Goal: Information Seeking & Learning: Learn about a topic

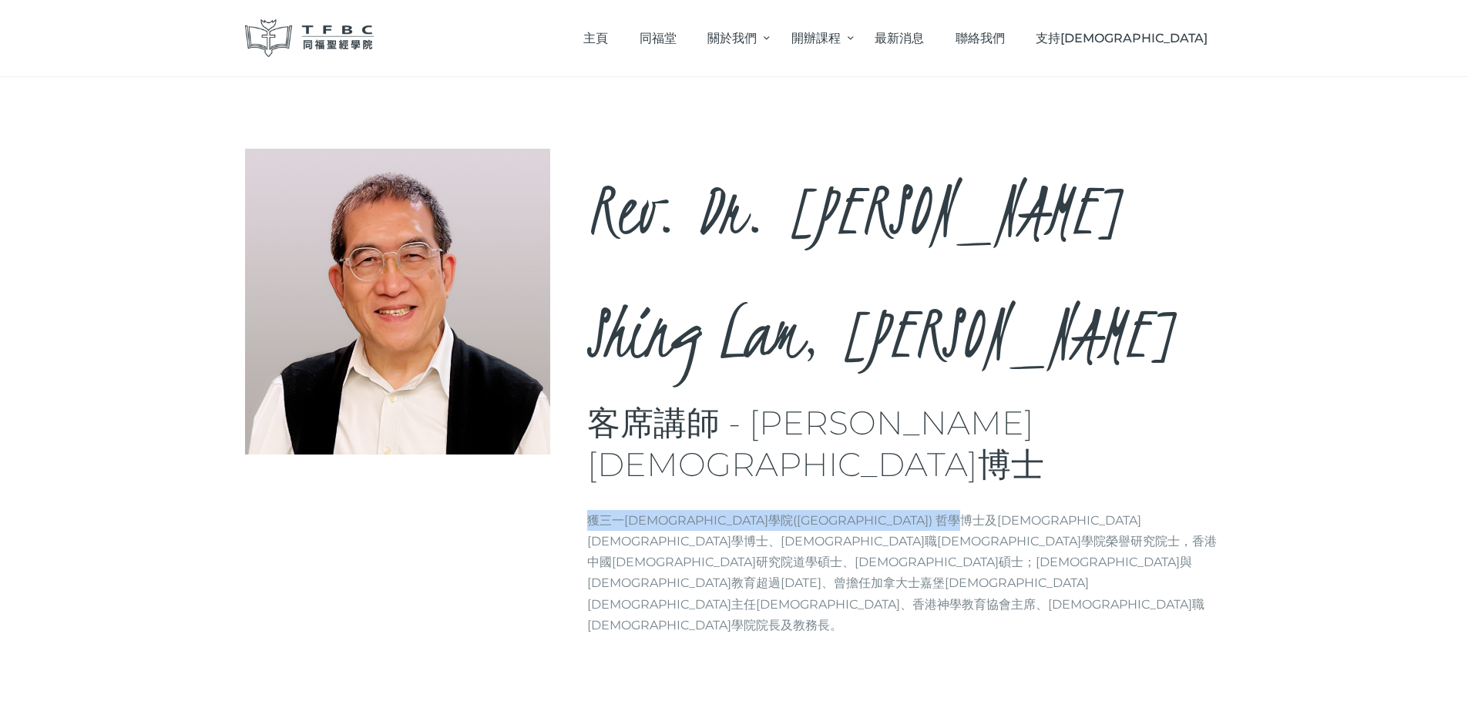
drag, startPoint x: 592, startPoint y: 357, endPoint x: 942, endPoint y: 353, distance: 349.8
click at [942, 510] on p "獲三一[DEMOGRAPHIC_DATA]學院([GEOGRAPHIC_DATA]) 哲學博士及[DEMOGRAPHIC_DATA][DEMOGRAPHIC_…" at bounding box center [905, 573] width 636 height 126
click at [1069, 510] on p "獲三一[DEMOGRAPHIC_DATA]學院([GEOGRAPHIC_DATA]) 哲學博士及[DEMOGRAPHIC_DATA][DEMOGRAPHIC_…" at bounding box center [905, 573] width 636 height 126
click at [1139, 510] on p "獲三一[DEMOGRAPHIC_DATA]學院([GEOGRAPHIC_DATA]) 哲學博士及[DEMOGRAPHIC_DATA][DEMOGRAPHIC_…" at bounding box center [905, 573] width 636 height 126
click at [755, 510] on p "獲三一[DEMOGRAPHIC_DATA]學院([GEOGRAPHIC_DATA]) 哲學博士及[DEMOGRAPHIC_DATA][DEMOGRAPHIC_…" at bounding box center [905, 573] width 636 height 126
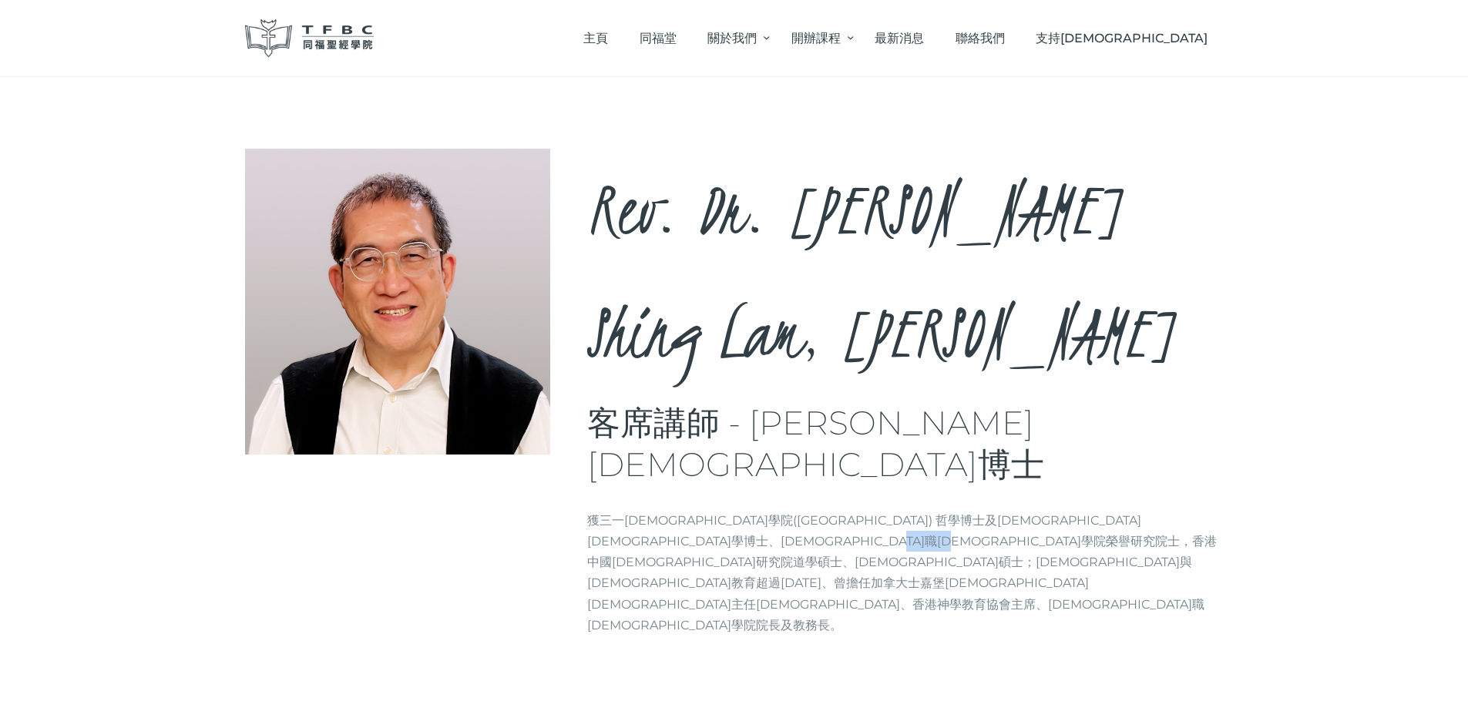
drag, startPoint x: 1022, startPoint y: 377, endPoint x: 1100, endPoint y: 374, distance: 77.9
click at [1100, 510] on p "獲三一[DEMOGRAPHIC_DATA]學院([GEOGRAPHIC_DATA]) 哲學博士及[DEMOGRAPHIC_DATA][DEMOGRAPHIC_…" at bounding box center [905, 573] width 636 height 126
click at [135, 280] on div "Rev. Dr. [PERSON_NAME], [PERSON_NAME] 客席講師 - [PERSON_NAME][DEMOGRAPHIC_DATA]博士 …" at bounding box center [734, 425] width 1468 height 697
drag, startPoint x: 668, startPoint y: 394, endPoint x: 717, endPoint y: 394, distance: 49.3
click at [717, 510] on p "獲三一[DEMOGRAPHIC_DATA]學院([GEOGRAPHIC_DATA]) 哲學博士及[DEMOGRAPHIC_DATA][DEMOGRAPHIC_…" at bounding box center [905, 573] width 636 height 126
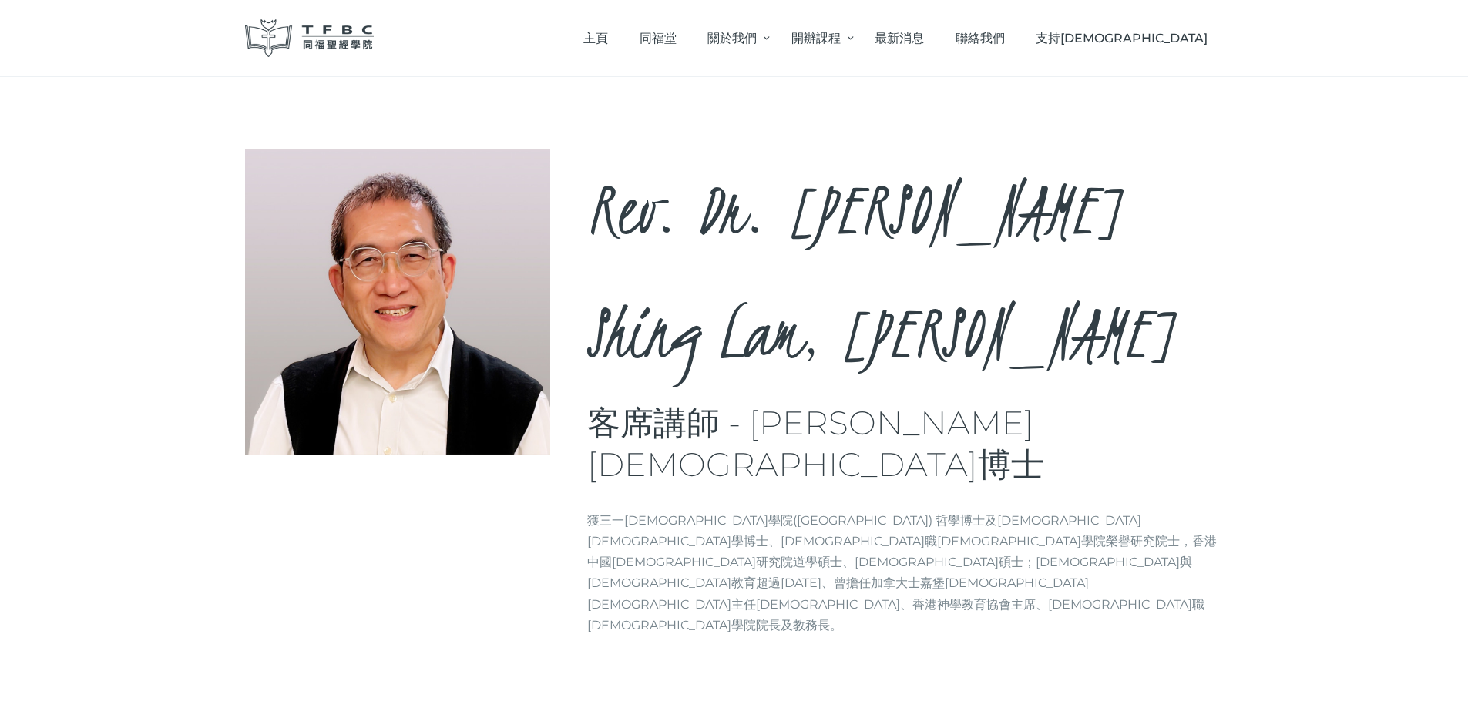
click at [743, 510] on p "獲三一[DEMOGRAPHIC_DATA]學院([GEOGRAPHIC_DATA]) 哲學博士及[DEMOGRAPHIC_DATA][DEMOGRAPHIC_…" at bounding box center [905, 573] width 636 height 126
click at [883, 510] on p "獲三一[DEMOGRAPHIC_DATA]學院([GEOGRAPHIC_DATA]) 哲學博士及[DEMOGRAPHIC_DATA][DEMOGRAPHIC_…" at bounding box center [905, 573] width 636 height 126
click at [996, 510] on p "獲三一[DEMOGRAPHIC_DATA]學院([GEOGRAPHIC_DATA]) 哲學博士及[DEMOGRAPHIC_DATA][DEMOGRAPHIC_…" at bounding box center [905, 573] width 636 height 126
click at [925, 510] on p "獲三一[DEMOGRAPHIC_DATA]學院([GEOGRAPHIC_DATA]) 哲學博士及[DEMOGRAPHIC_DATA][DEMOGRAPHIC_…" at bounding box center [905, 573] width 636 height 126
drag, startPoint x: 924, startPoint y: 381, endPoint x: 1109, endPoint y: 376, distance: 185.0
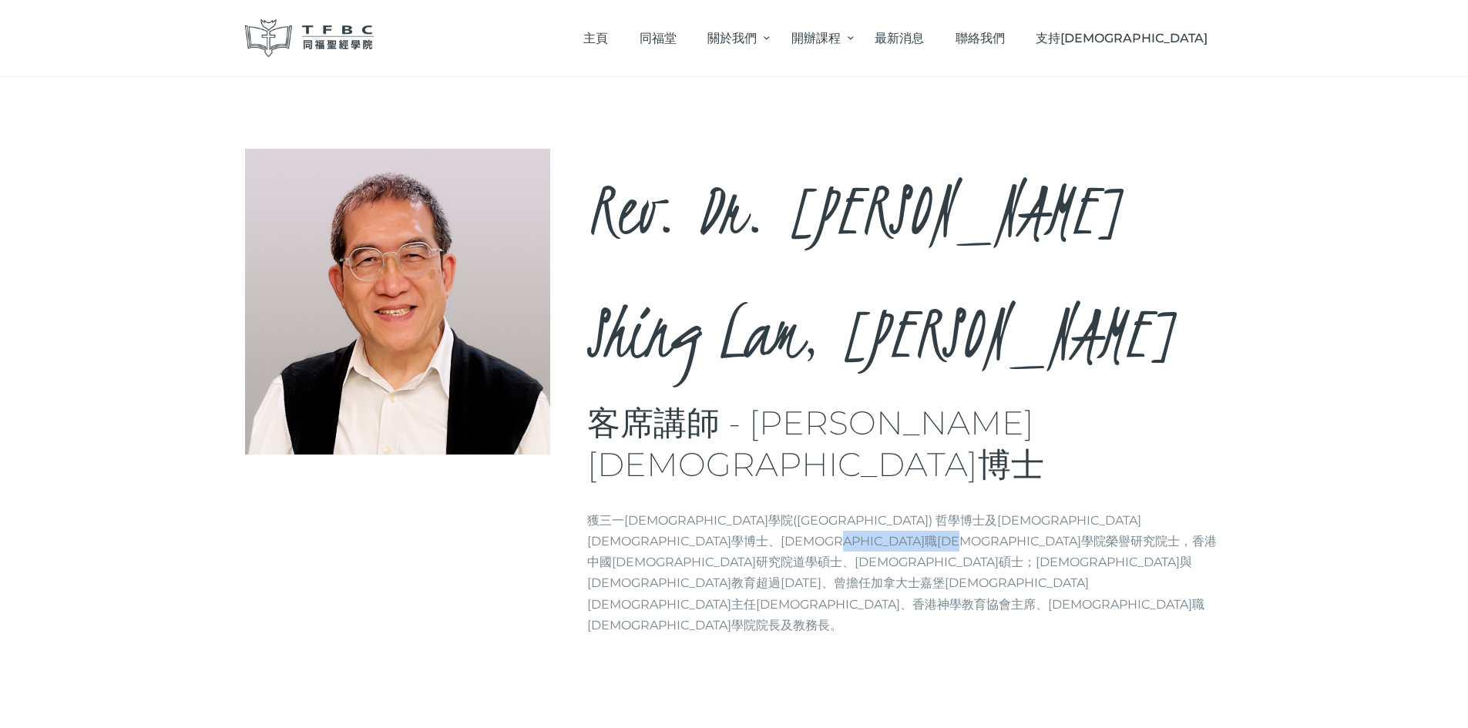
click at [1109, 510] on p "獲三一[DEMOGRAPHIC_DATA]學院([GEOGRAPHIC_DATA]) 哲學博士及[DEMOGRAPHIC_DATA][DEMOGRAPHIC_…" at bounding box center [905, 573] width 636 height 126
click at [1218, 510] on p "獲三一[DEMOGRAPHIC_DATA]學院([GEOGRAPHIC_DATA]) 哲學博士及[DEMOGRAPHIC_DATA][DEMOGRAPHIC_…" at bounding box center [905, 573] width 636 height 126
drag, startPoint x: 662, startPoint y: 401, endPoint x: 726, endPoint y: 393, distance: 64.5
click at [663, 510] on p "獲三一[DEMOGRAPHIC_DATA]學院([GEOGRAPHIC_DATA]) 哲學博士及[DEMOGRAPHIC_DATA][DEMOGRAPHIC_…" at bounding box center [905, 573] width 636 height 126
click at [737, 510] on p "獲三一[DEMOGRAPHIC_DATA]學院([GEOGRAPHIC_DATA]) 哲學博士及[DEMOGRAPHIC_DATA][DEMOGRAPHIC_…" at bounding box center [905, 573] width 636 height 126
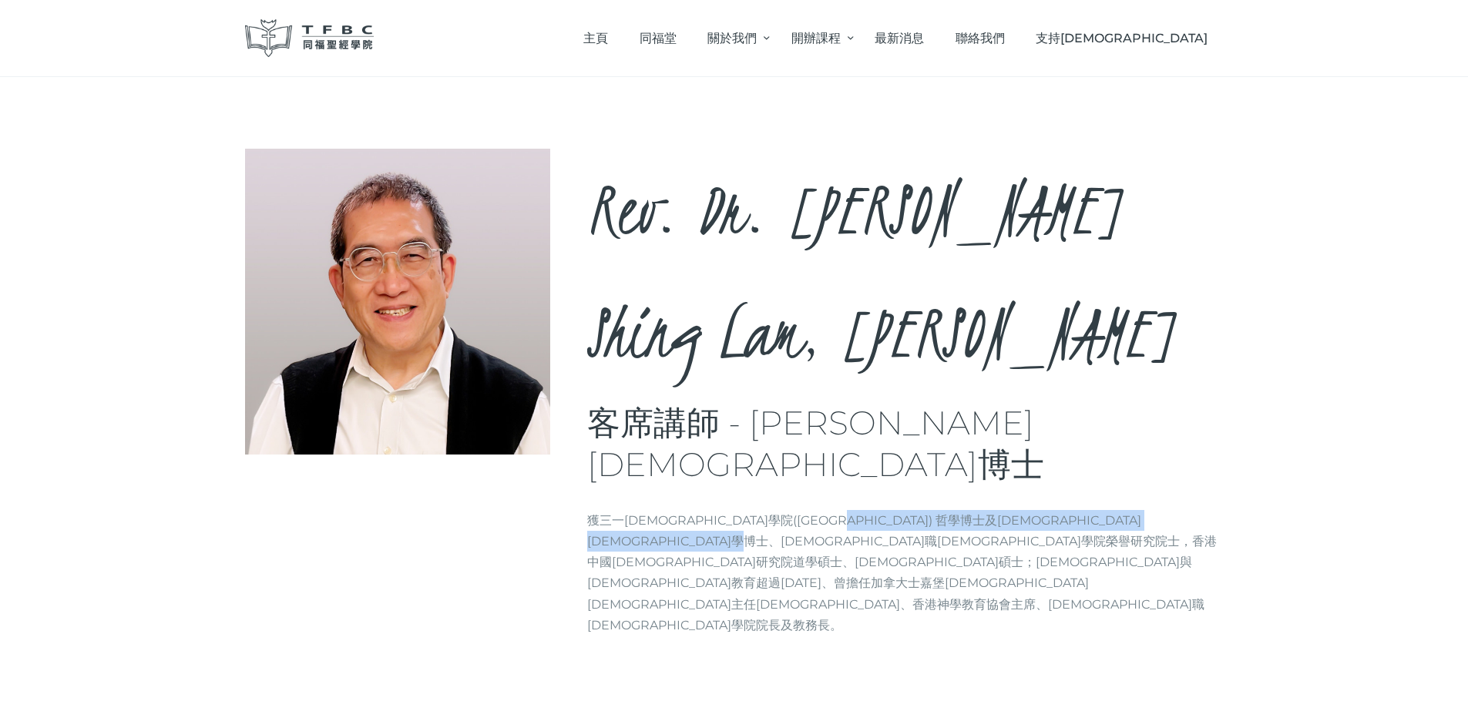
drag, startPoint x: 804, startPoint y: 364, endPoint x: 808, endPoint y: 384, distance: 20.6
click at [808, 510] on p "獲三一[DEMOGRAPHIC_DATA]學院([GEOGRAPHIC_DATA]) 哲學博士及[DEMOGRAPHIC_DATA][DEMOGRAPHIC_…" at bounding box center [905, 573] width 636 height 126
click at [815, 510] on p "獲三一[DEMOGRAPHIC_DATA]學院([GEOGRAPHIC_DATA]) 哲學博士及[DEMOGRAPHIC_DATA][DEMOGRAPHIC_…" at bounding box center [905, 573] width 636 height 126
drag, startPoint x: 934, startPoint y: 362, endPoint x: 934, endPoint y: 378, distance: 16.2
click at [934, 510] on p "獲三一[DEMOGRAPHIC_DATA]學院([GEOGRAPHIC_DATA]) 哲學博士及[DEMOGRAPHIC_DATA][DEMOGRAPHIC_…" at bounding box center [905, 573] width 636 height 126
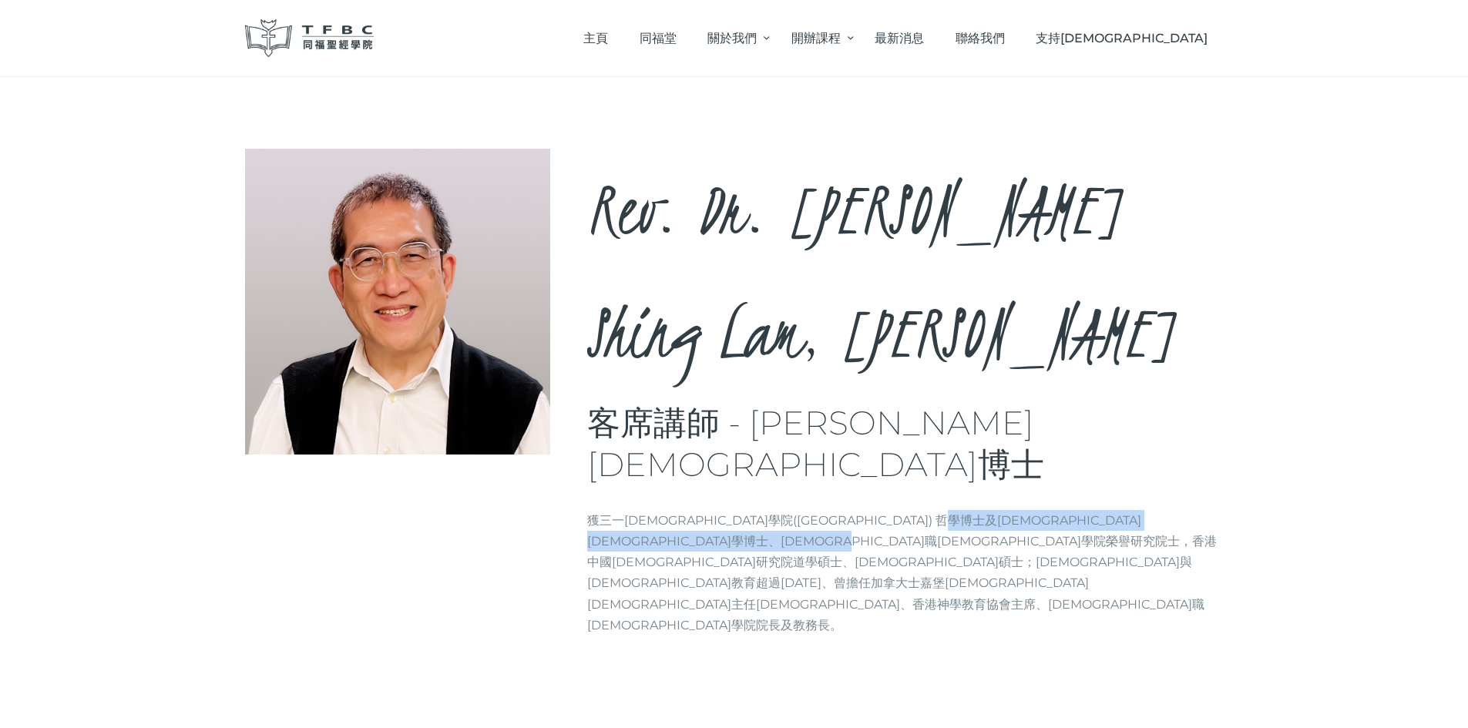
click at [934, 510] on p "獲三一[DEMOGRAPHIC_DATA]學院([GEOGRAPHIC_DATA]) 哲學博士及[DEMOGRAPHIC_DATA][DEMOGRAPHIC_…" at bounding box center [905, 573] width 636 height 126
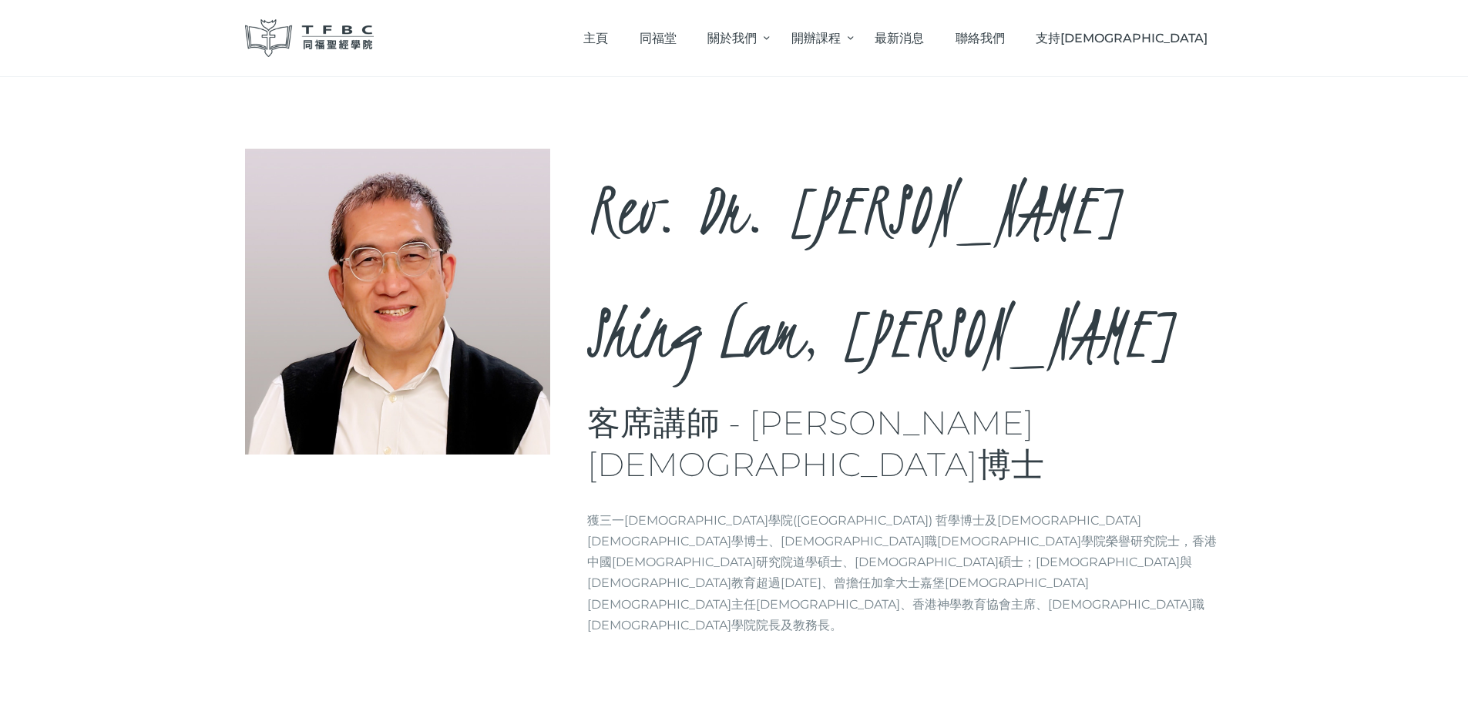
click at [113, 183] on div "Rev. Dr. [PERSON_NAME], [PERSON_NAME] 客席講師 - [PERSON_NAME][DEMOGRAPHIC_DATA]博士 …" at bounding box center [734, 425] width 1468 height 697
click at [78, 206] on div "Rev. Dr. [PERSON_NAME], [PERSON_NAME] 客席講師 - [PERSON_NAME][DEMOGRAPHIC_DATA]博士 …" at bounding box center [734, 425] width 1468 height 697
click at [127, 139] on div "Rev. Dr. [PERSON_NAME], [PERSON_NAME] 客席講師 - [PERSON_NAME][DEMOGRAPHIC_DATA]博士 …" at bounding box center [734, 425] width 1468 height 697
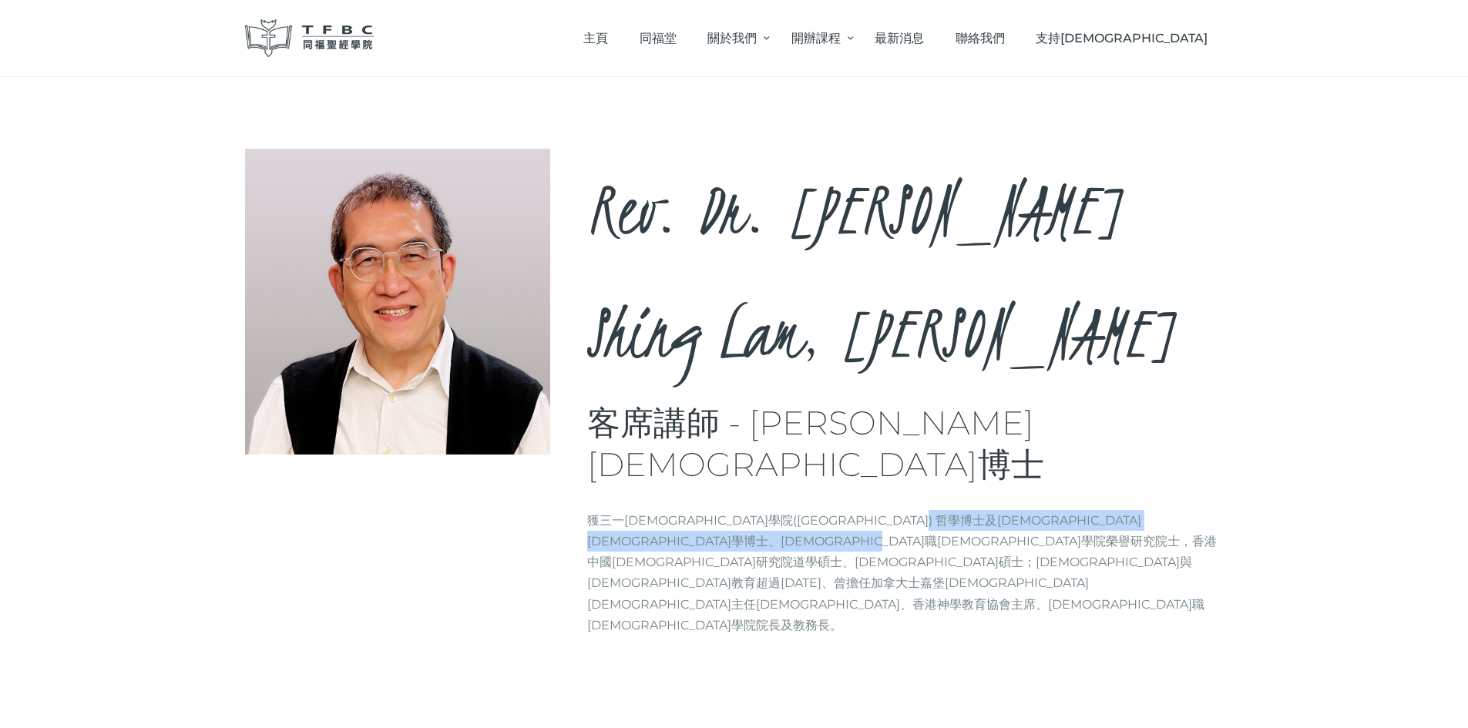
drag, startPoint x: 888, startPoint y: 357, endPoint x: 1003, endPoint y: 371, distance: 115.6
click at [981, 510] on p "獲三一[DEMOGRAPHIC_DATA]學院([GEOGRAPHIC_DATA]) 哲學博士及[DEMOGRAPHIC_DATA][DEMOGRAPHIC_…" at bounding box center [905, 573] width 636 height 126
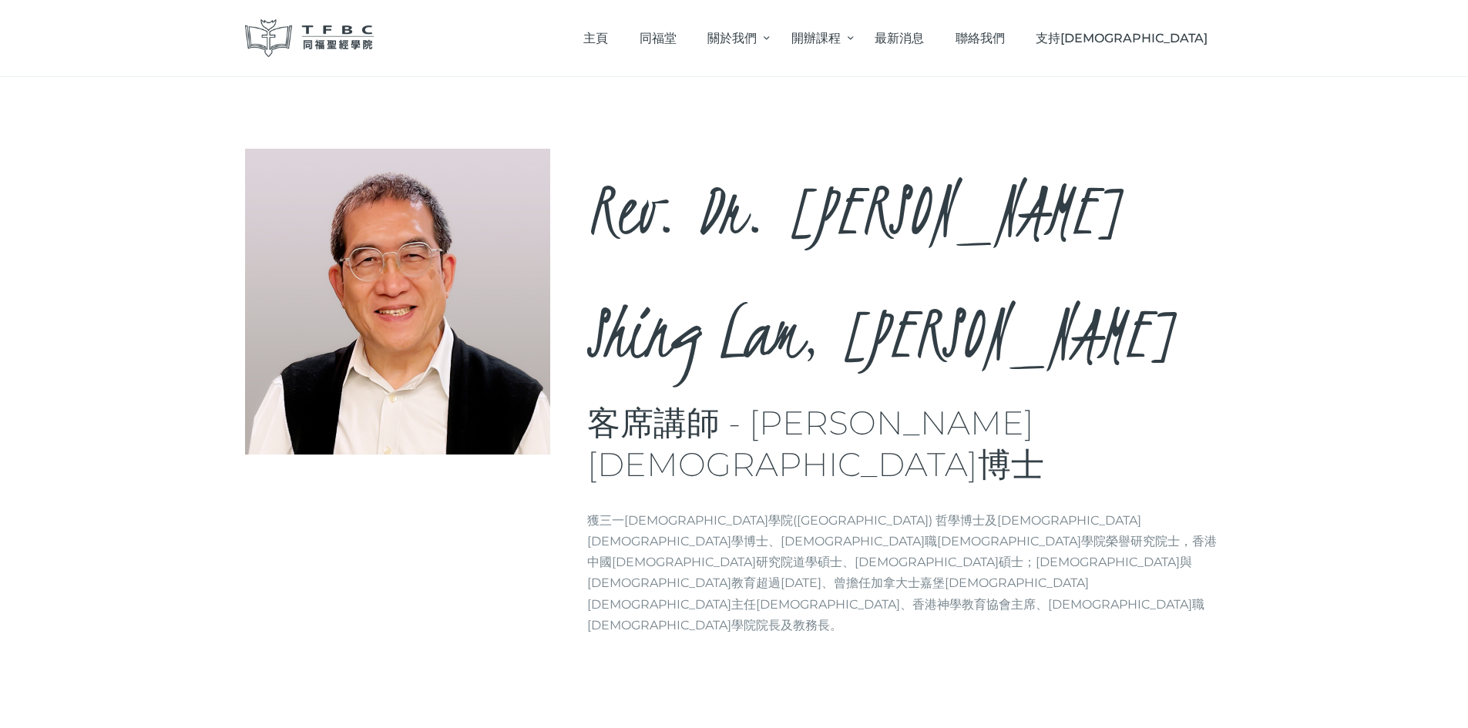
click at [1069, 510] on p "獲三一[DEMOGRAPHIC_DATA]學院([GEOGRAPHIC_DATA]) 哲學博士及[DEMOGRAPHIC_DATA][DEMOGRAPHIC_…" at bounding box center [905, 573] width 636 height 126
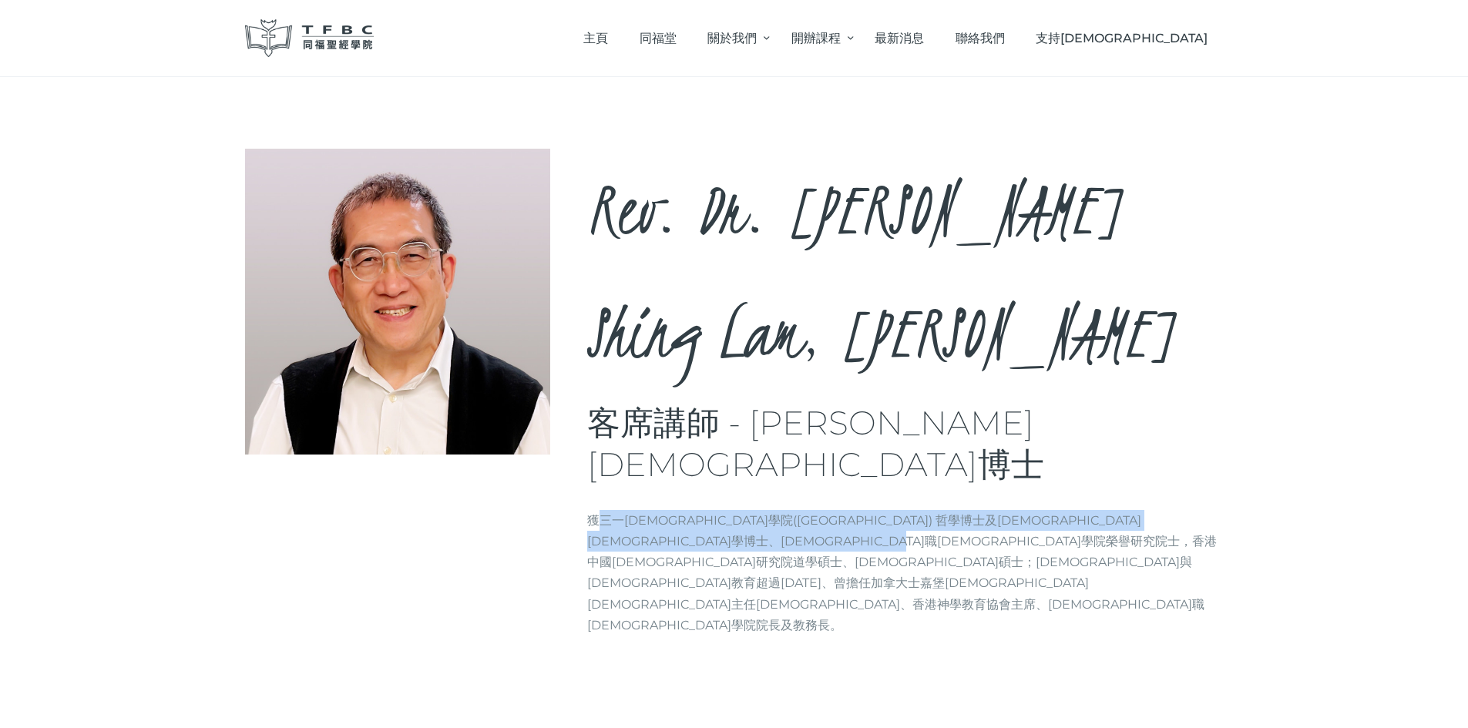
drag, startPoint x: 596, startPoint y: 358, endPoint x: 1015, endPoint y: 382, distance: 419.8
click at [1015, 510] on p "獲三一[DEMOGRAPHIC_DATA]學院([GEOGRAPHIC_DATA]) 哲學博士及[DEMOGRAPHIC_DATA][DEMOGRAPHIC_…" at bounding box center [905, 573] width 636 height 126
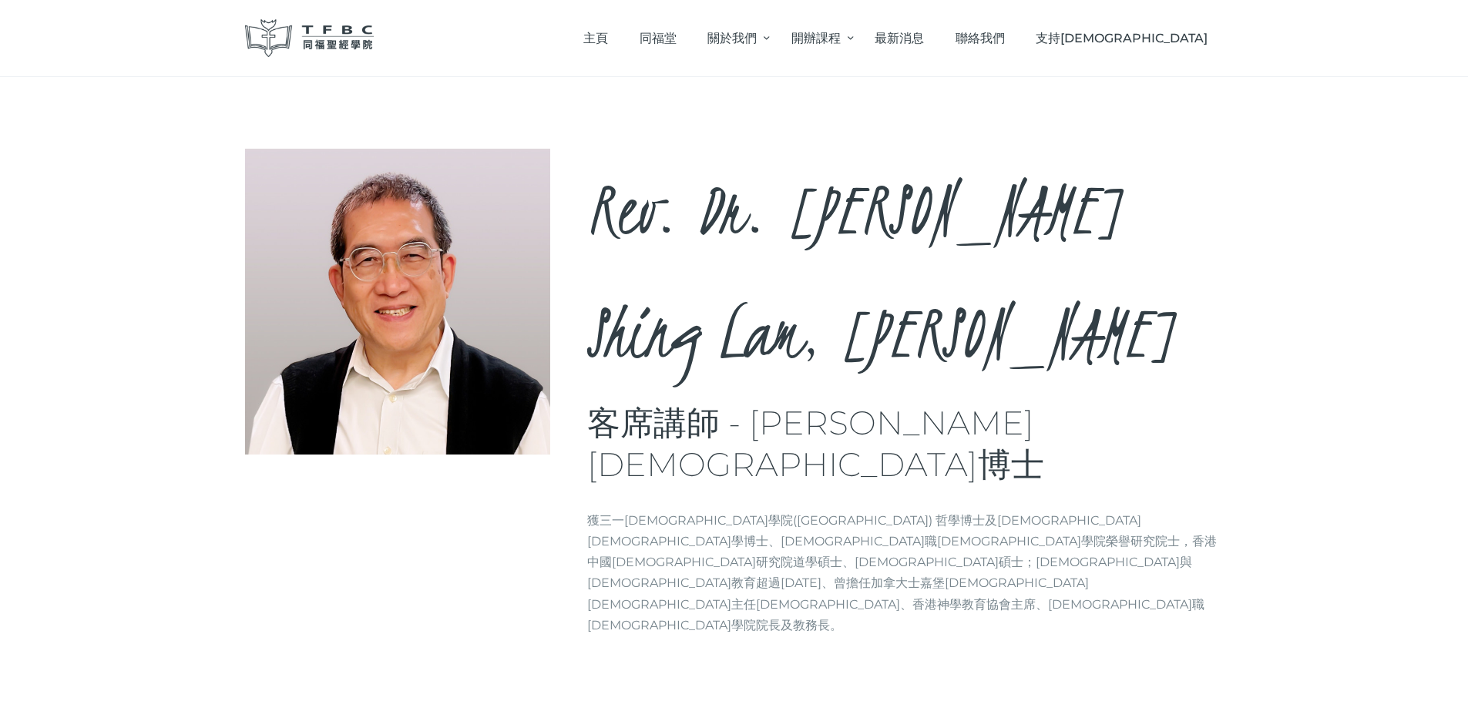
click at [690, 510] on p "獲三一[DEMOGRAPHIC_DATA]學院([GEOGRAPHIC_DATA]) 哲學博士及[DEMOGRAPHIC_DATA][DEMOGRAPHIC_…" at bounding box center [905, 573] width 636 height 126
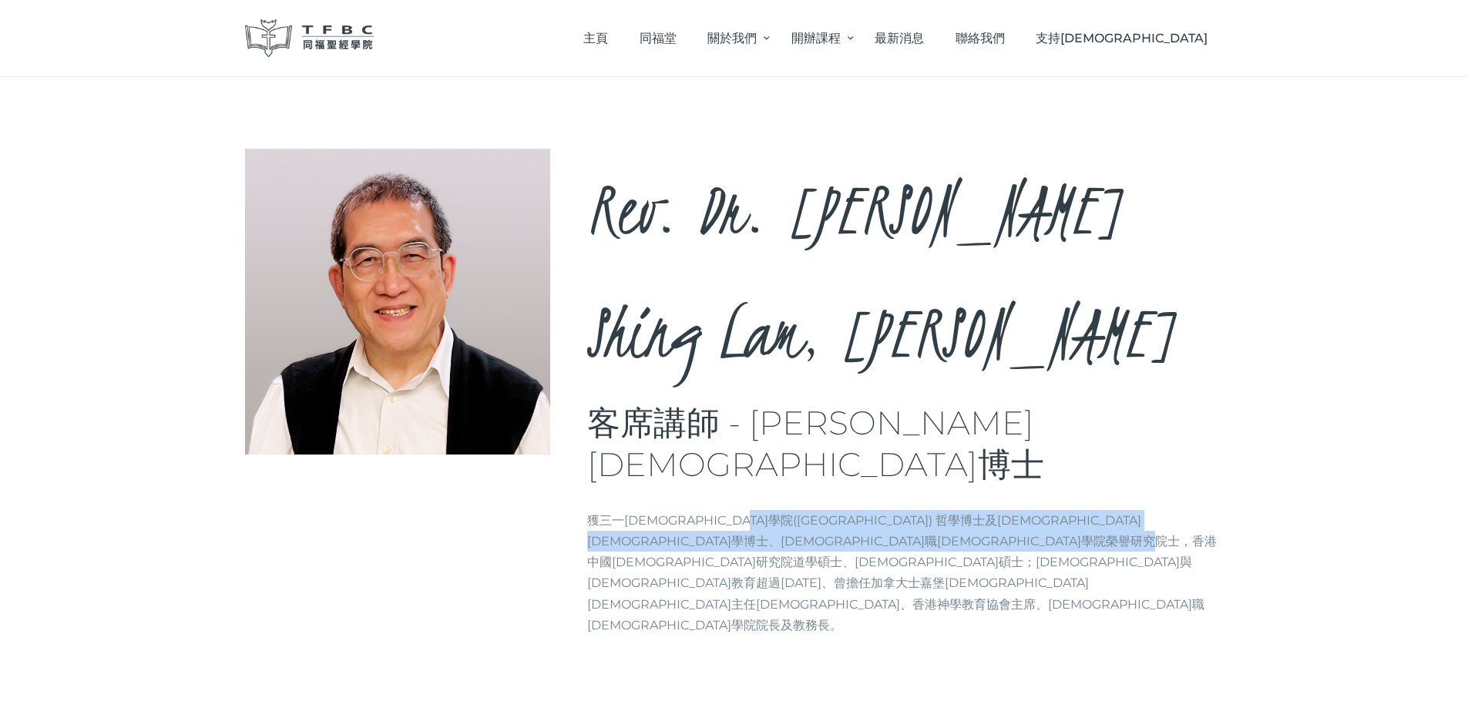
drag, startPoint x: 730, startPoint y: 366, endPoint x: 730, endPoint y: 391, distance: 24.7
click at [730, 510] on p "獲三一[DEMOGRAPHIC_DATA]學院([GEOGRAPHIC_DATA]) 哲學博士及[DEMOGRAPHIC_DATA][DEMOGRAPHIC_…" at bounding box center [905, 573] width 636 height 126
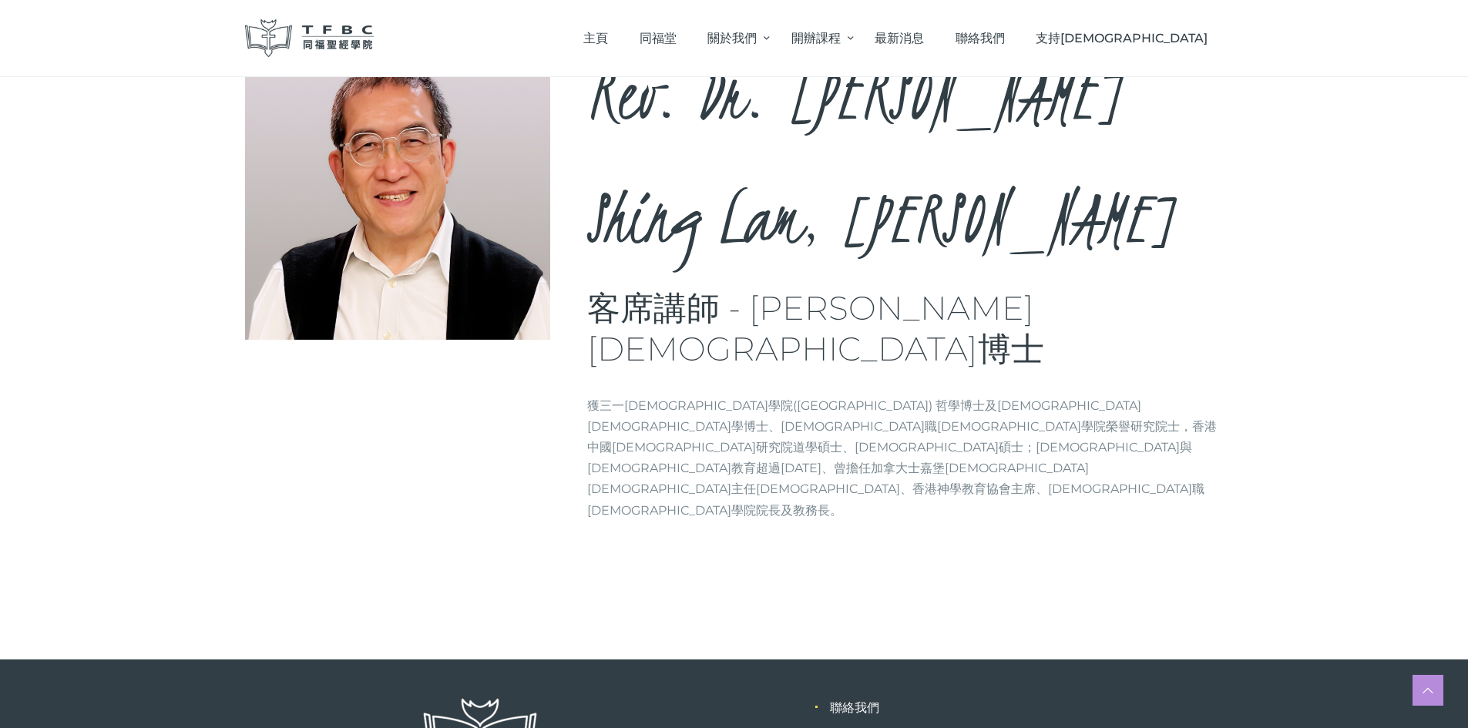
scroll to position [118, 0]
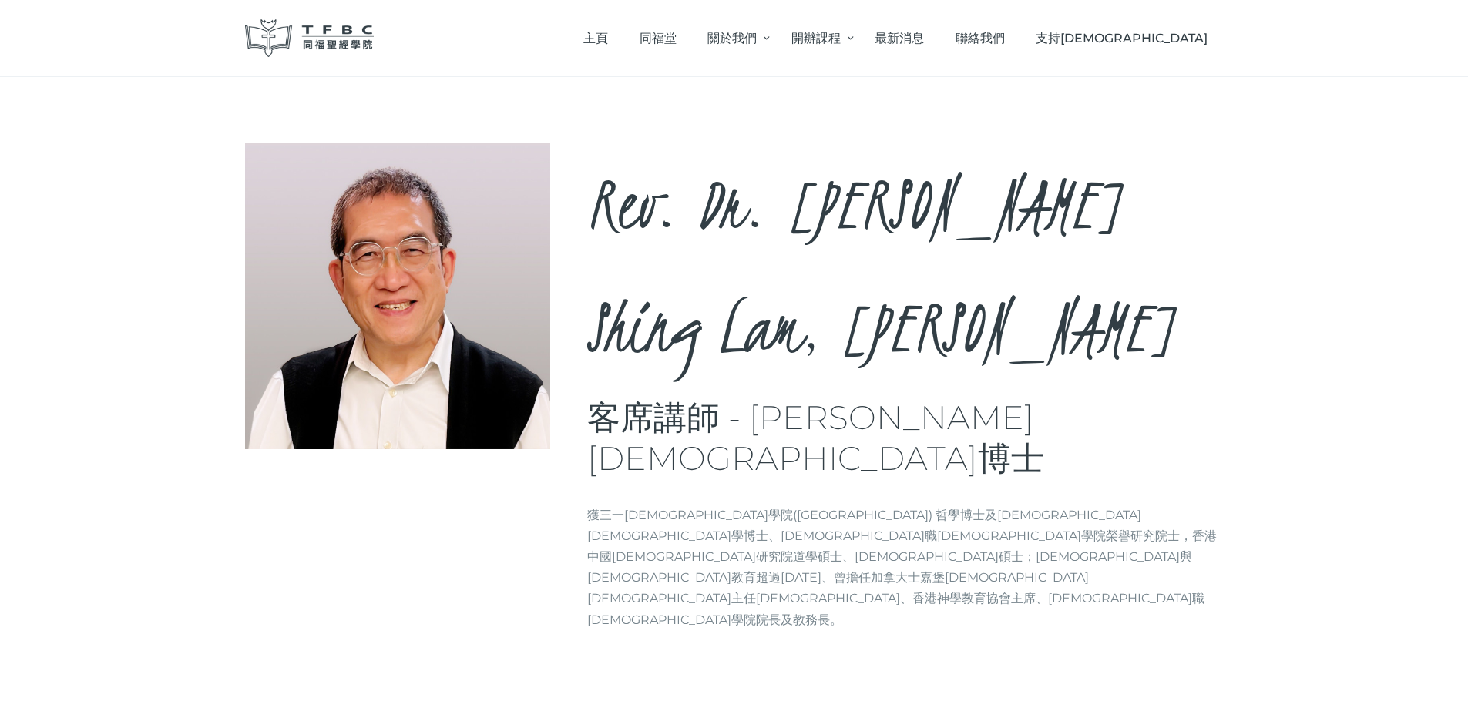
scroll to position [0, 0]
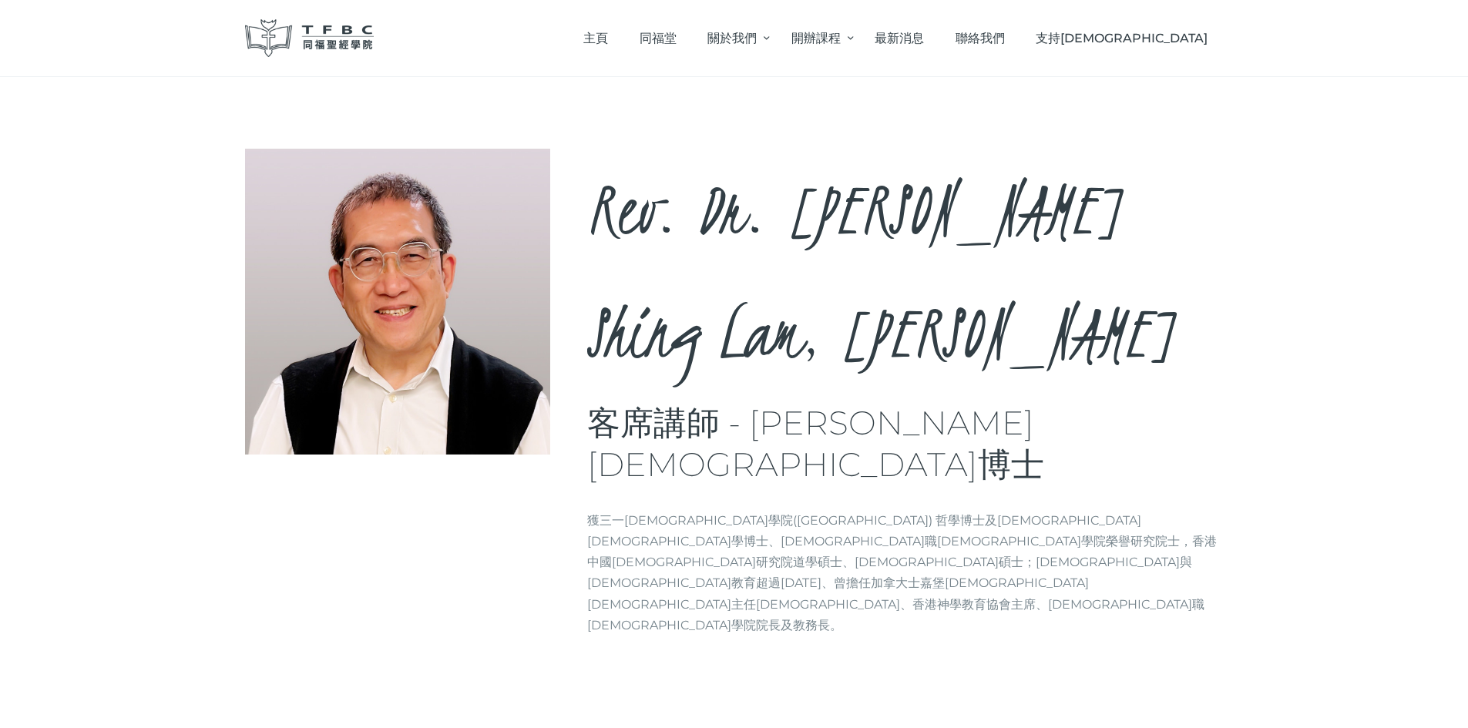
click at [146, 185] on div "Rev. Dr. [PERSON_NAME], [PERSON_NAME] 客席講師 - [PERSON_NAME][DEMOGRAPHIC_DATA]博士 …" at bounding box center [734, 425] width 1468 height 697
